Goal: Task Accomplishment & Management: Complete application form

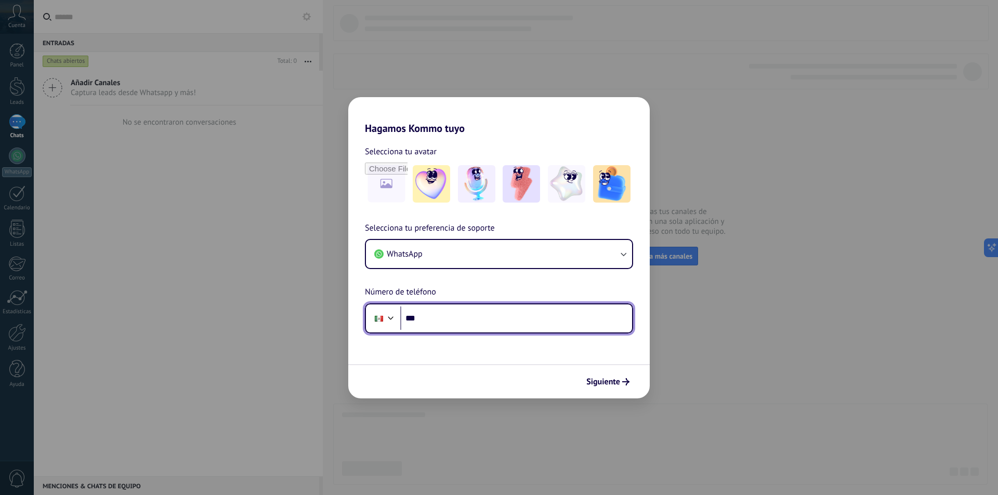
click at [508, 322] on input "***" at bounding box center [516, 319] width 232 height 24
type input "**********"
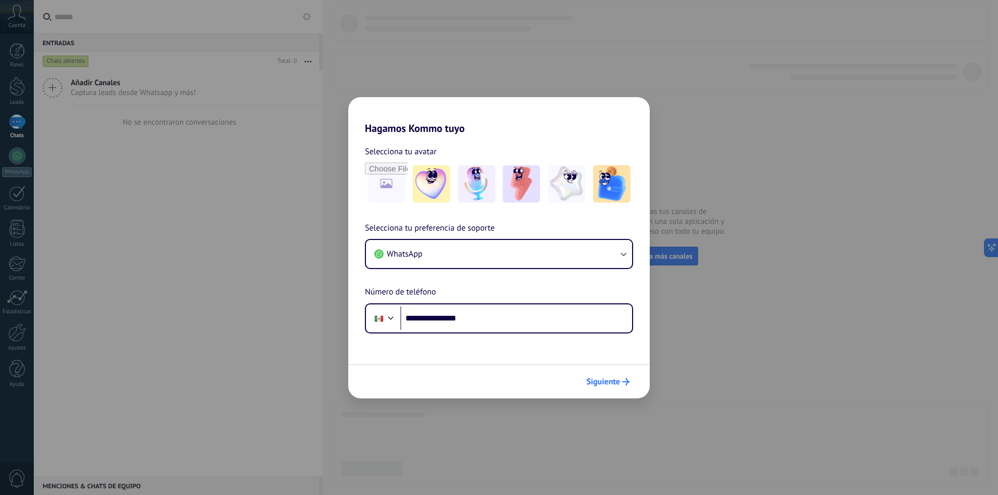
click at [608, 381] on span "Siguiente" at bounding box center [603, 381] width 34 height 7
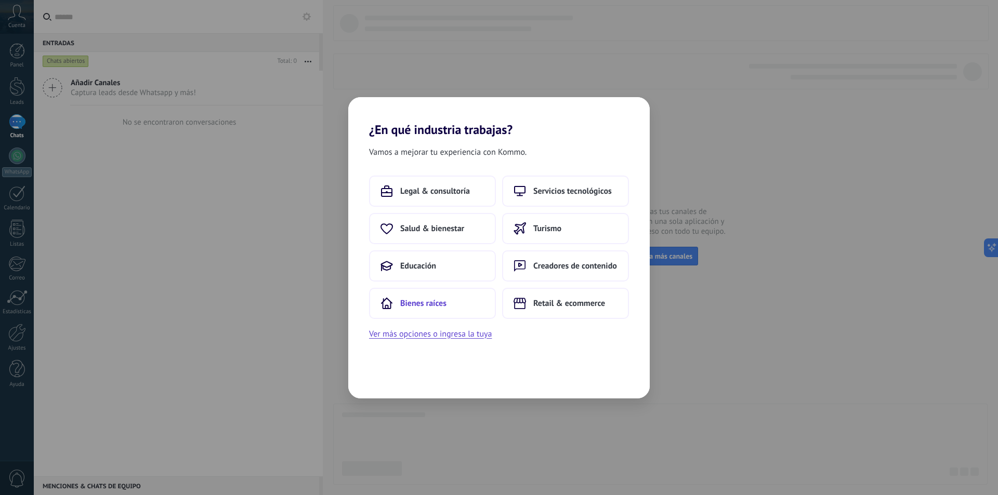
click at [454, 310] on button "Bienes raíces" at bounding box center [432, 303] width 127 height 31
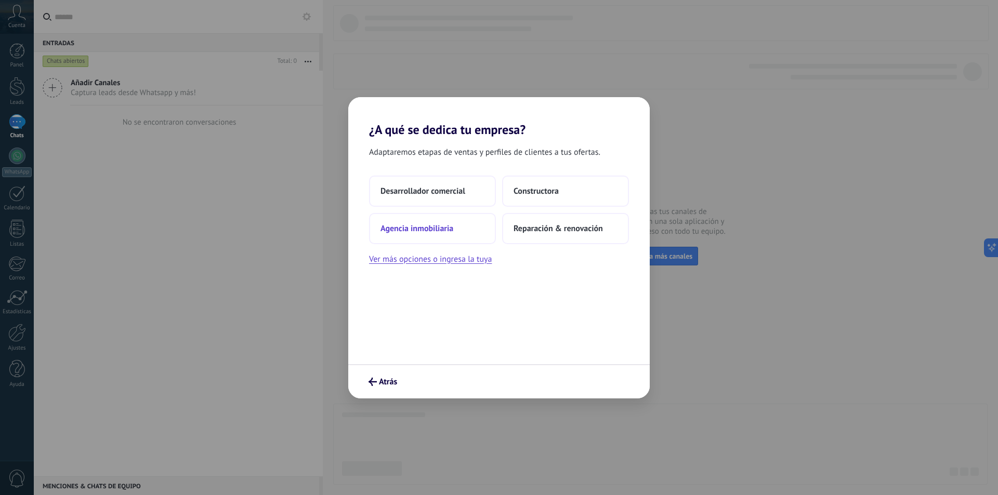
click at [441, 234] on button "Agencia inmobiliaria" at bounding box center [432, 228] width 127 height 31
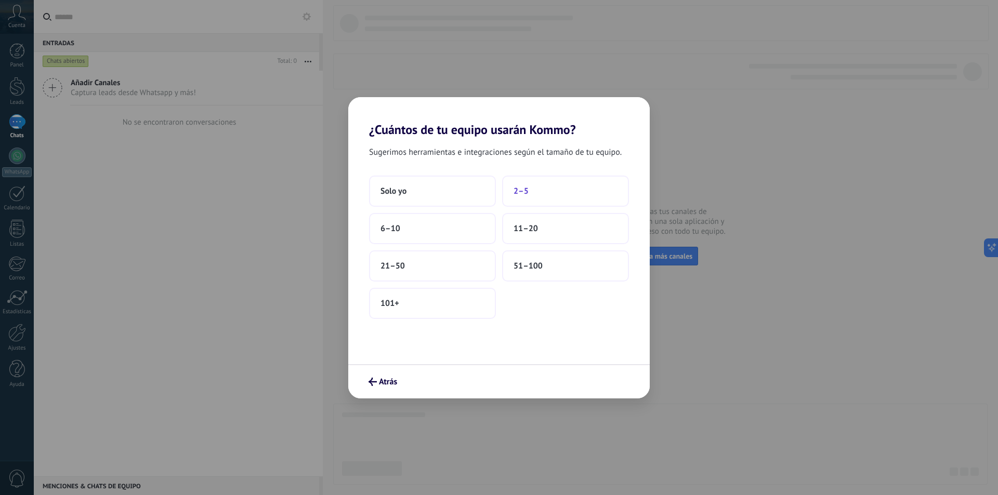
click at [536, 187] on button "2–5" at bounding box center [565, 191] width 127 height 31
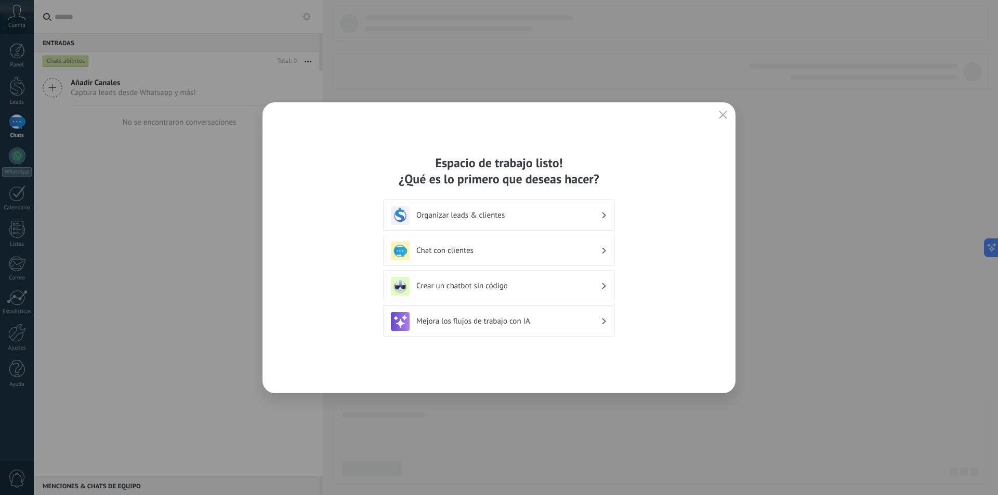
click at [725, 111] on icon "button" at bounding box center [723, 115] width 8 height 8
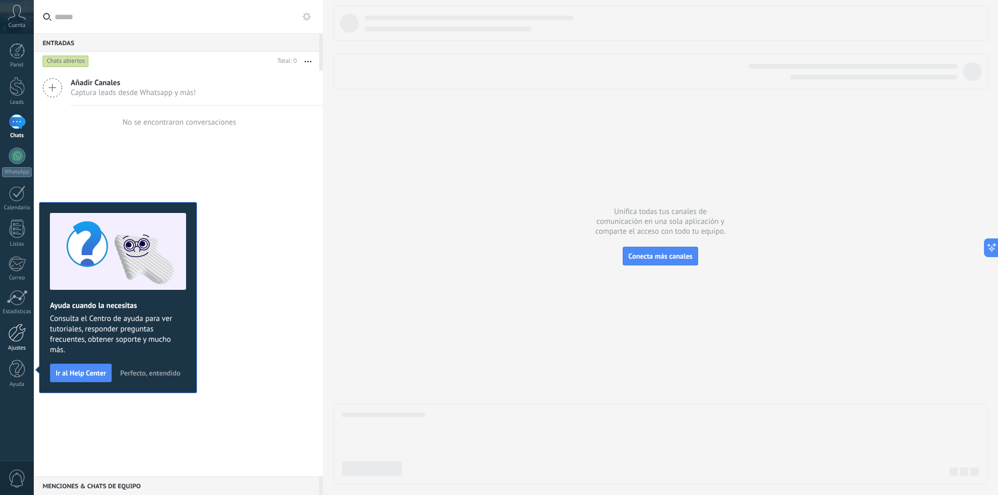
click at [20, 334] on div at bounding box center [17, 333] width 18 height 18
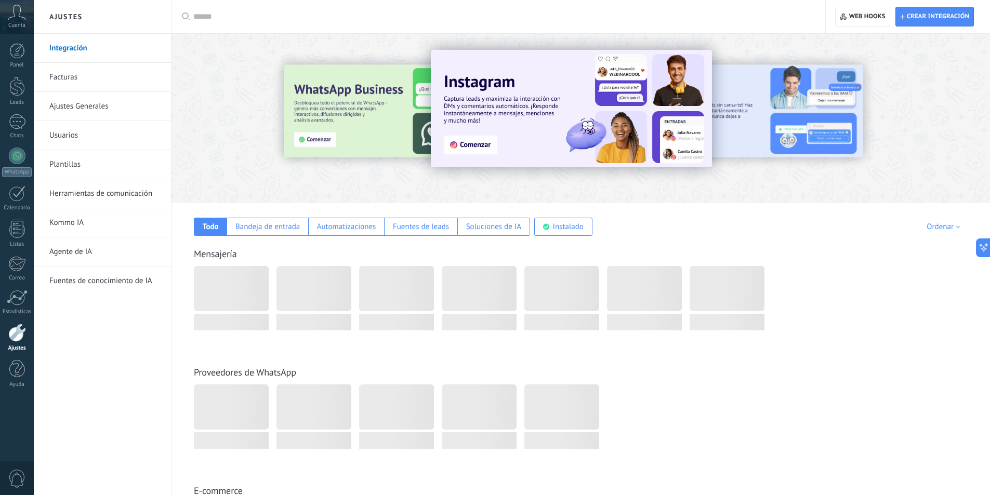
click at [233, 290] on div at bounding box center [231, 288] width 75 height 45
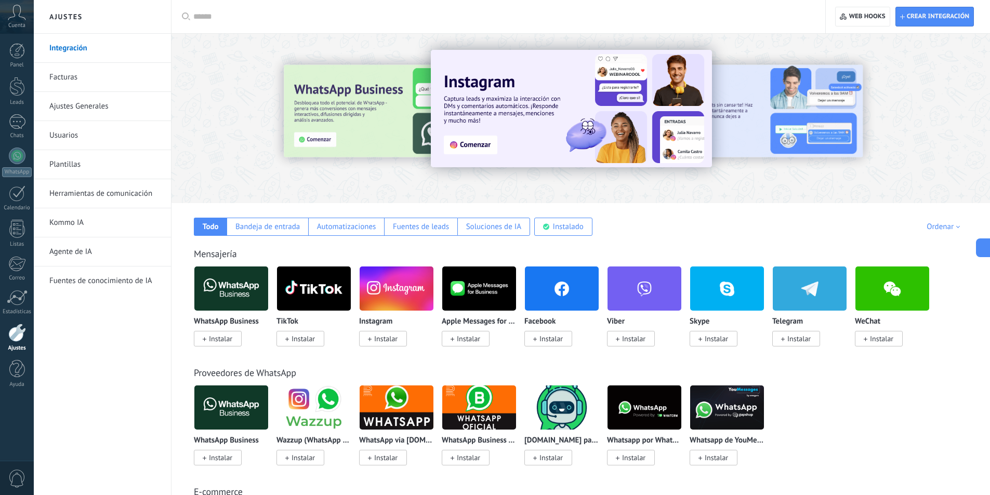
click at [227, 334] on span "Instalar" at bounding box center [218, 339] width 48 height 16
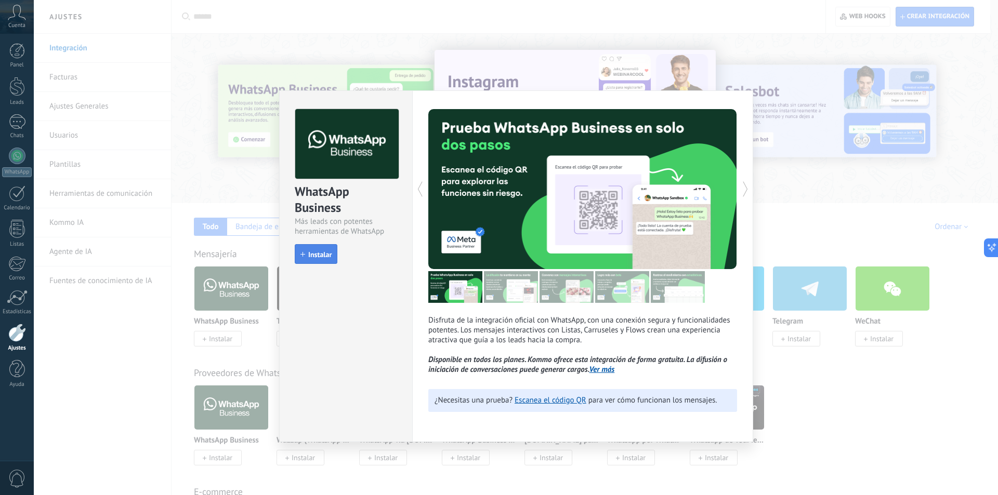
click at [325, 255] on span "Instalar" at bounding box center [319, 254] width 23 height 7
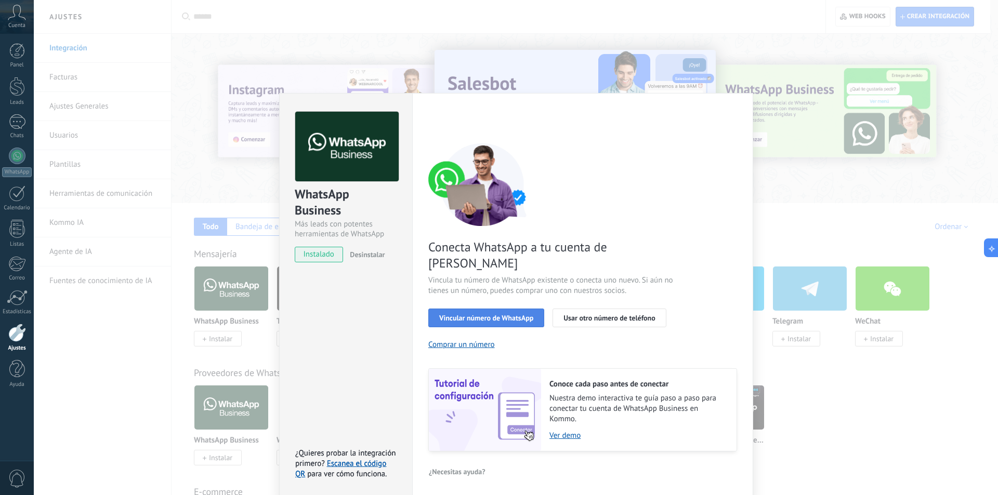
click at [455, 314] on span "Vincular número de WhatsApp" at bounding box center [486, 317] width 94 height 7
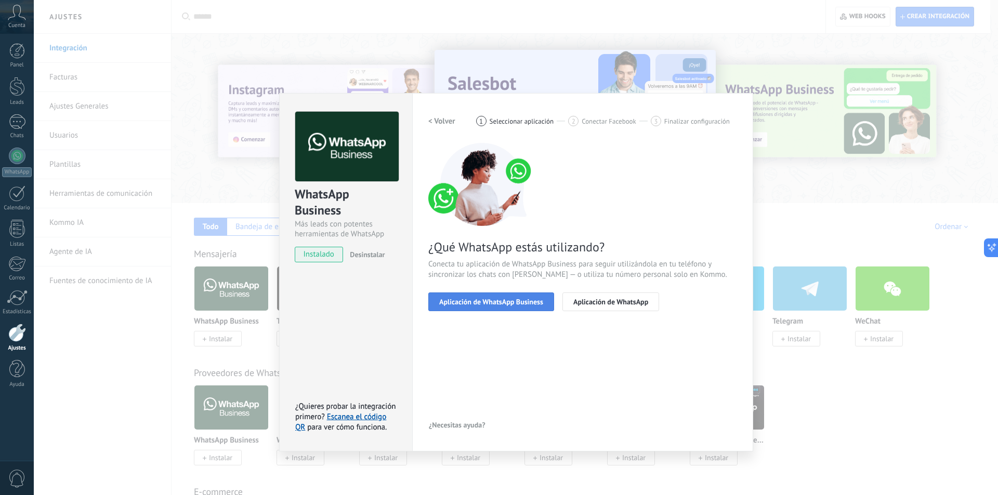
click at [468, 293] on button "Aplicación de WhatsApp Business" at bounding box center [491, 302] width 126 height 19
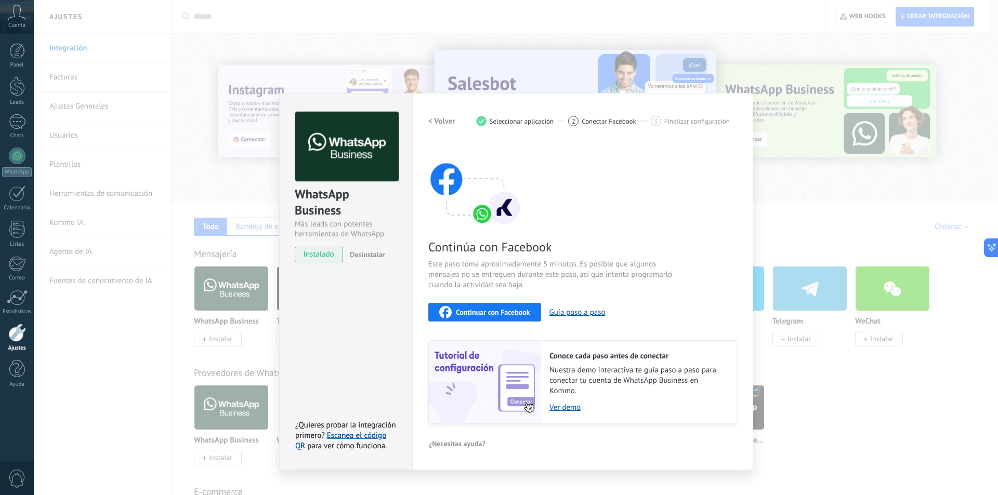
click at [467, 309] on span "Continuar con Facebook" at bounding box center [493, 312] width 74 height 7
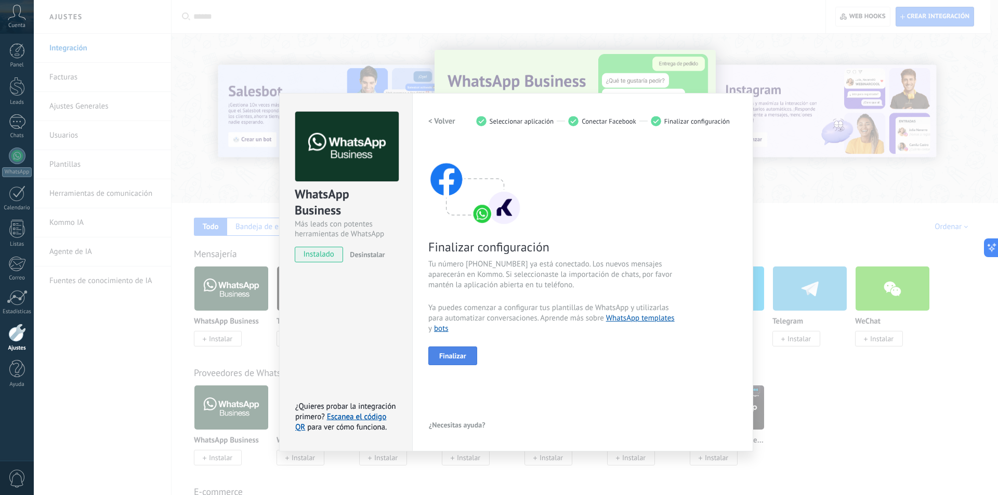
click at [464, 361] on button "Finalizar" at bounding box center [452, 356] width 49 height 19
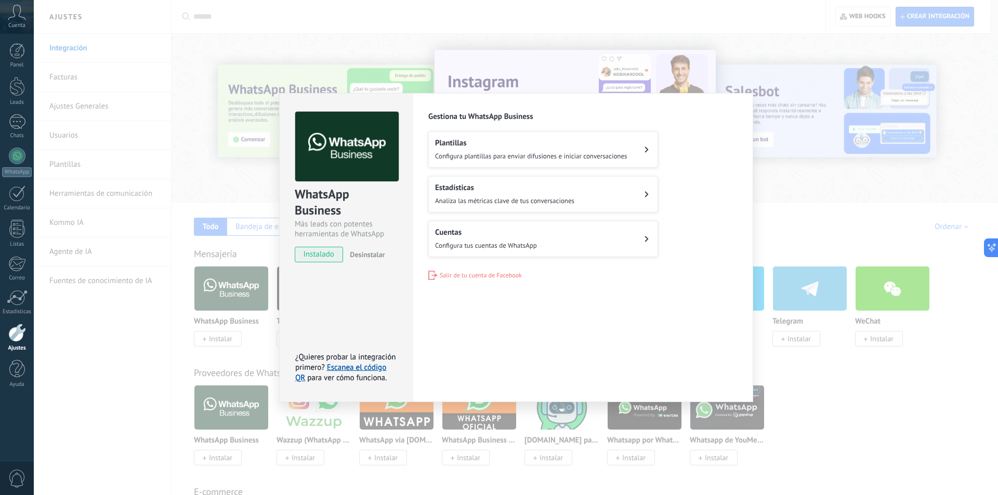
click at [191, 112] on div "WhatsApp Business Más leads con potentes herramientas de WhatsApp instalado Des…" at bounding box center [516, 247] width 964 height 495
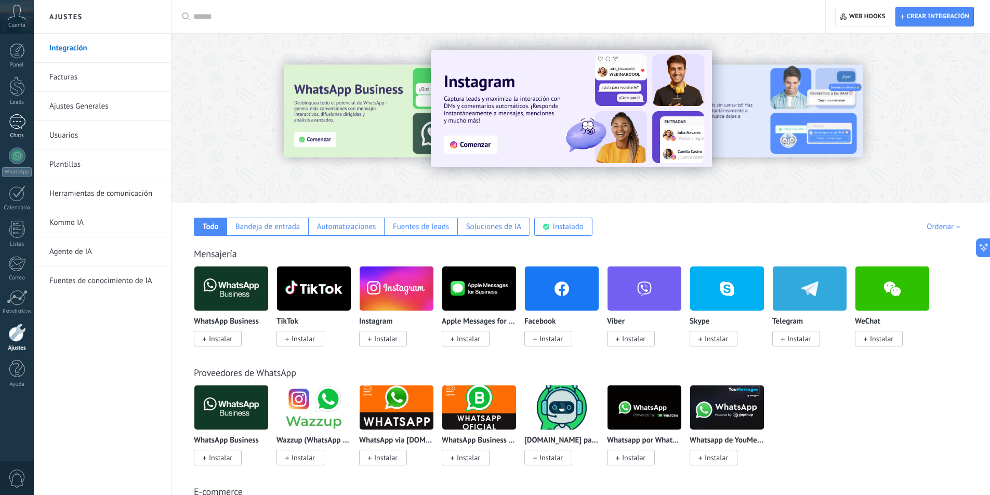
click at [16, 118] on div at bounding box center [17, 121] width 17 height 15
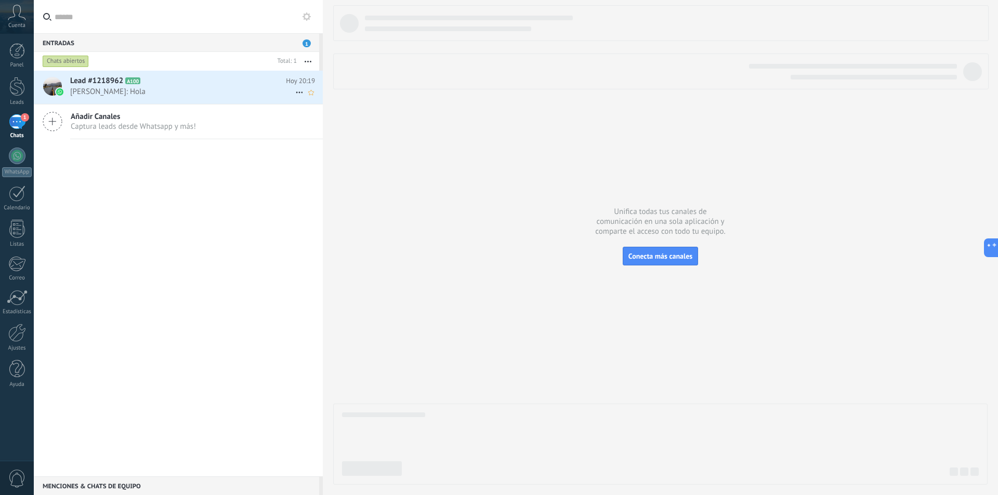
click at [211, 86] on h2 "Lead #1218962 A100" at bounding box center [178, 81] width 216 height 10
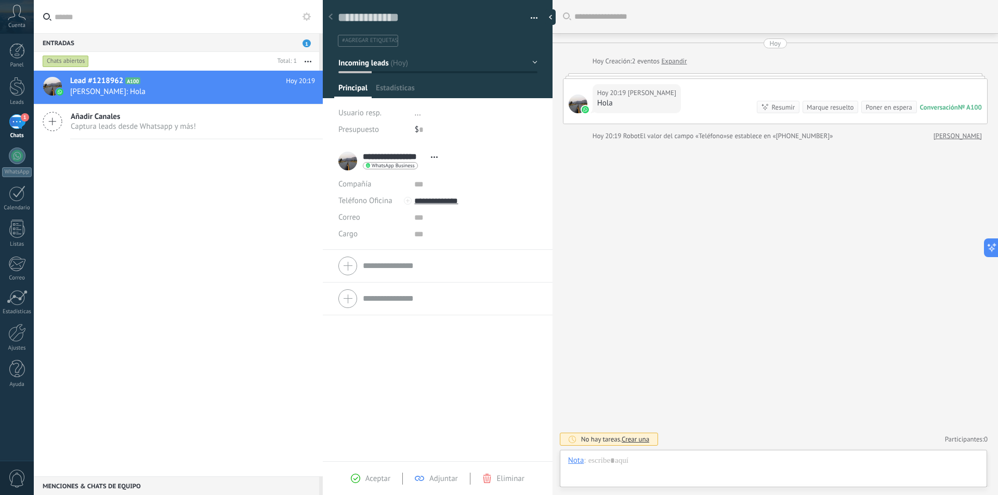
scroll to position [16, 0]
click at [715, 464] on div at bounding box center [773, 471] width 411 height 31
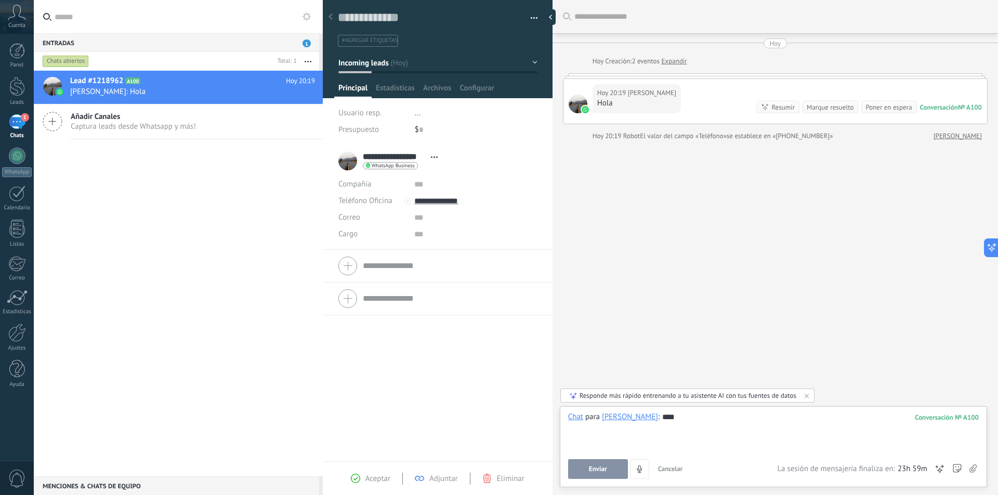
click at [597, 467] on span "Enviar" at bounding box center [598, 469] width 18 height 7
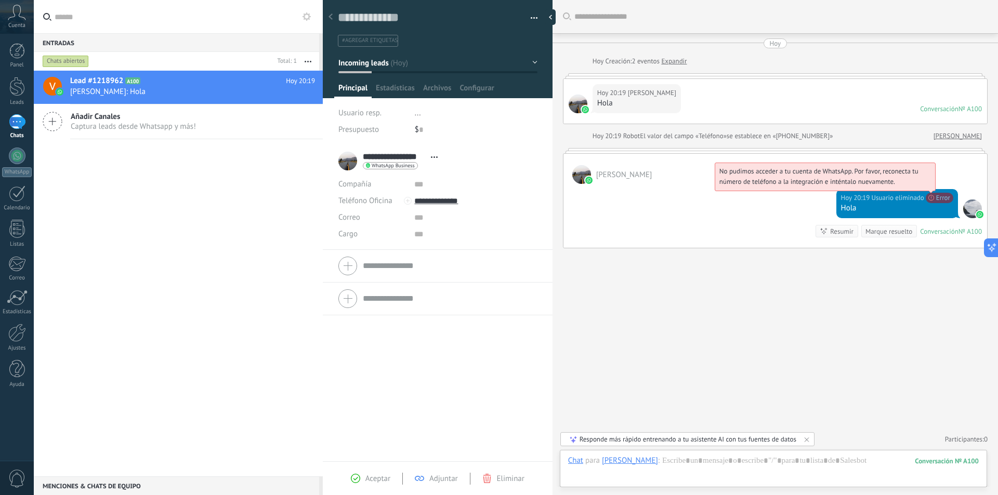
click at [918, 186] on span "No pudimos acceder a tu cuenta de WhatsApp. Por favor, reconecta tu número de t…" at bounding box center [818, 176] width 199 height 19
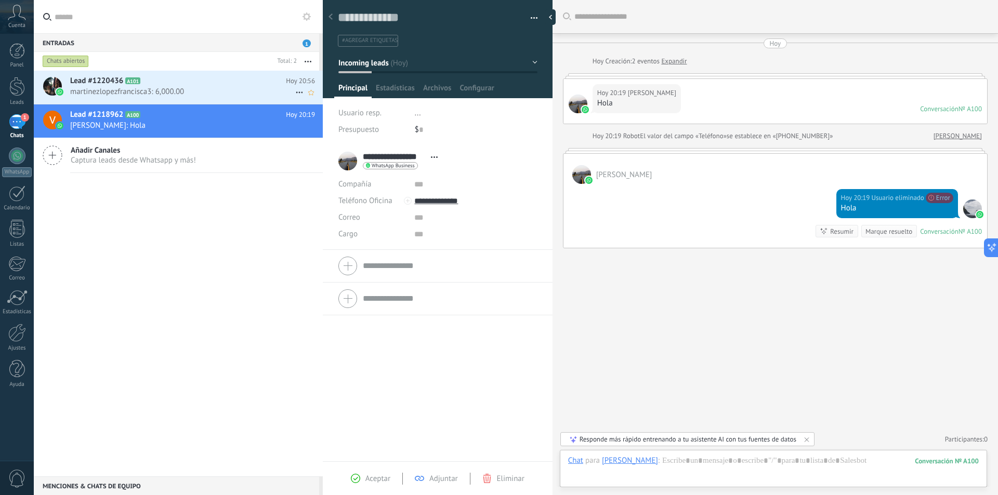
click at [215, 89] on span "martinezlopezfrancisca3: 6,000.00" at bounding box center [182, 92] width 225 height 10
